Goal: Task Accomplishment & Management: Complete application form

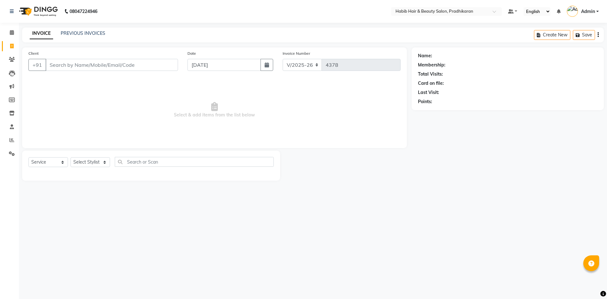
select select "5583"
select select "service"
click at [113, 67] on input "Client" at bounding box center [112, 65] width 133 height 12
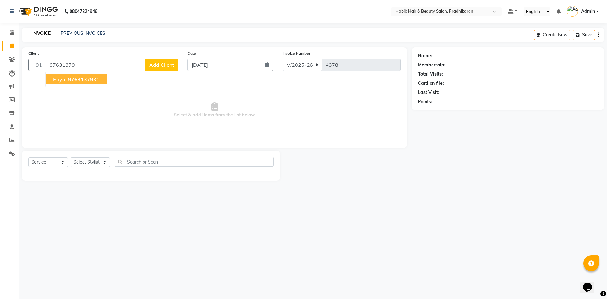
click at [101, 81] on button "priya 97631379 31" at bounding box center [77, 79] width 62 height 10
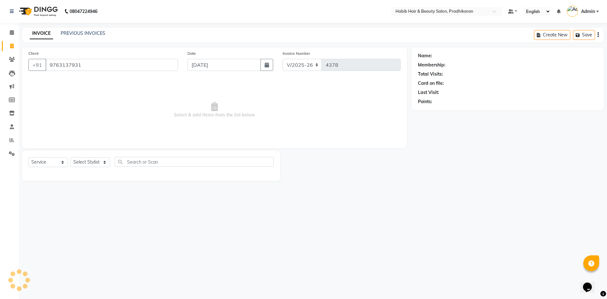
type input "9763137931"
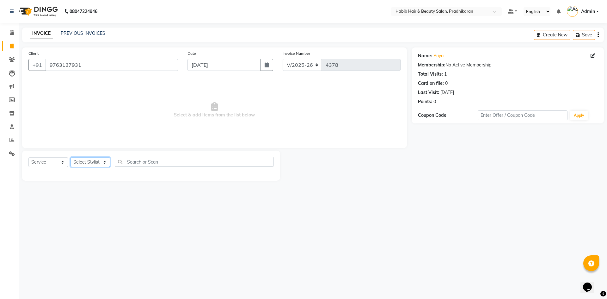
click at [93, 165] on select "Select Stylist Admin Anju [PERSON_NAME] kiran [PERSON_NAME] pritam SHREE" at bounding box center [91, 162] width 40 height 10
select select "75422"
click at [71, 157] on select "Select Stylist Admin Anju [PERSON_NAME] kiran [PERSON_NAME] pritam SHREE" at bounding box center [91, 162] width 40 height 10
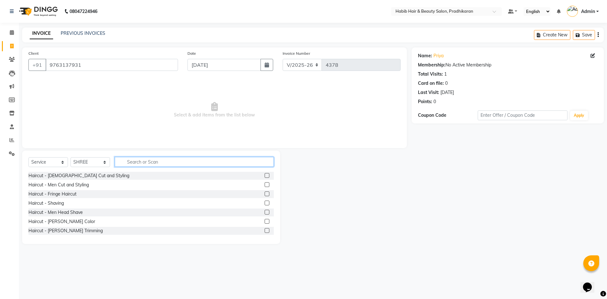
click at [145, 161] on input "text" at bounding box center [194, 162] width 159 height 10
type input "spa"
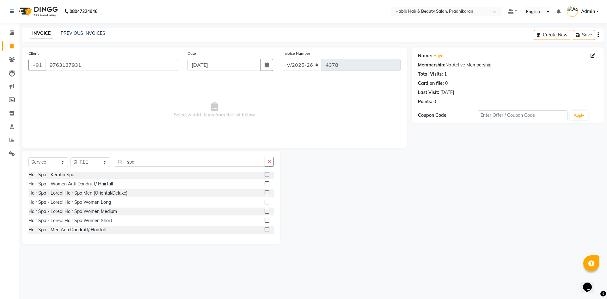
click at [265, 210] on label at bounding box center [267, 211] width 5 height 5
click at [265, 210] on input "checkbox" at bounding box center [267, 211] width 4 height 4
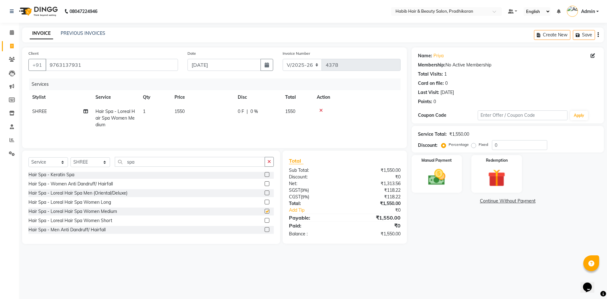
checkbox input "false"
click at [213, 114] on td "1550" at bounding box center [202, 118] width 63 height 28
select select "75422"
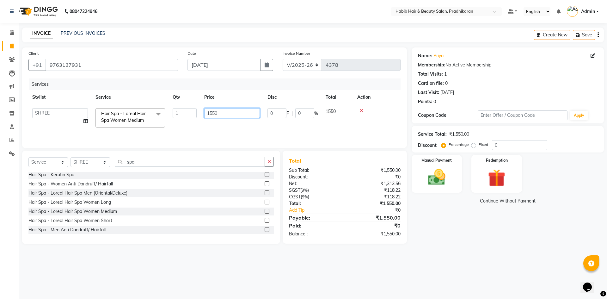
click at [231, 113] on input "1550" at bounding box center [232, 113] width 56 height 10
type input "1"
type input "2000"
click at [509, 145] on input "0" at bounding box center [519, 145] width 55 height 10
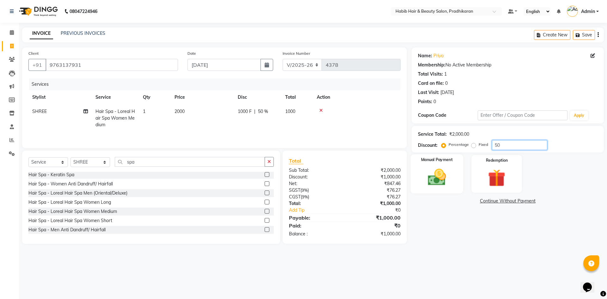
type input "50"
click at [435, 175] on img at bounding box center [436, 177] width 29 height 21
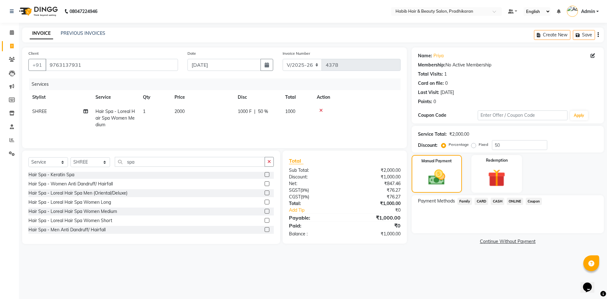
click at [513, 202] on span "ONLINE" at bounding box center [515, 201] width 16 height 7
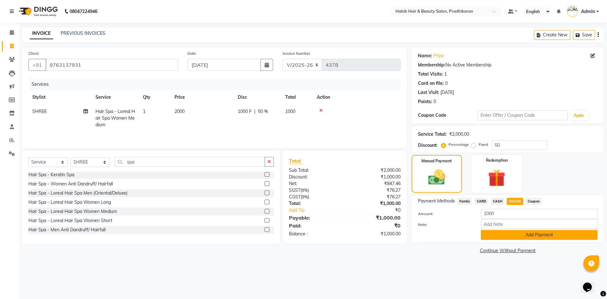
click at [515, 234] on button "Add Payment" at bounding box center [539, 235] width 117 height 10
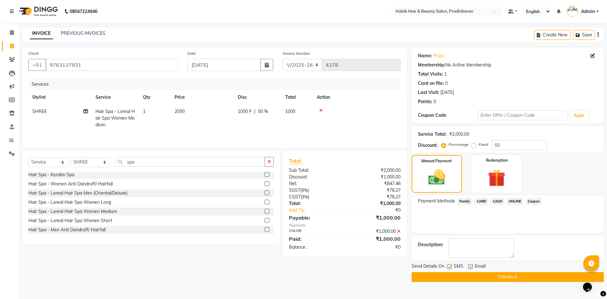
click at [517, 275] on button "Checkout" at bounding box center [508, 277] width 192 height 10
